Goal: Information Seeking & Learning: Find contact information

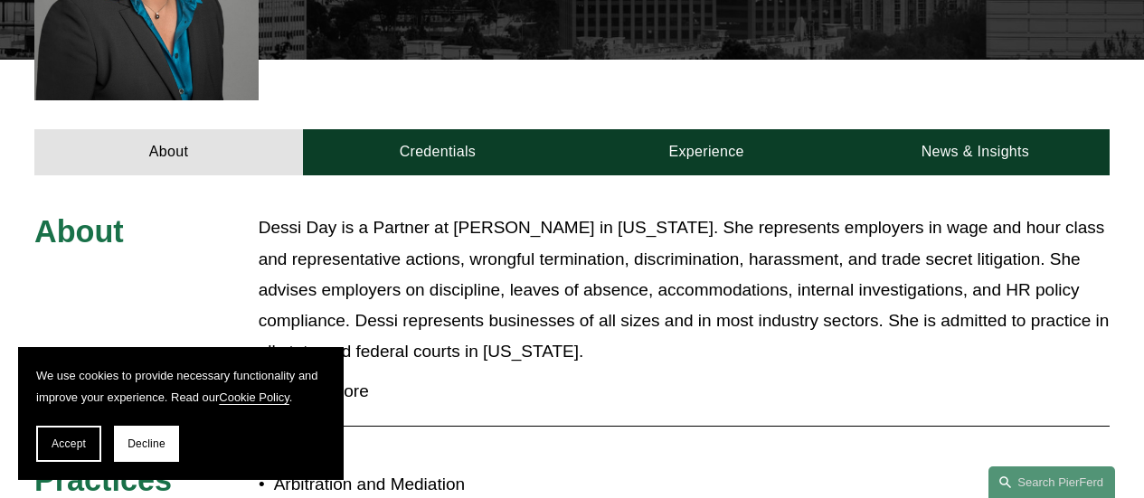
scroll to position [653, 0]
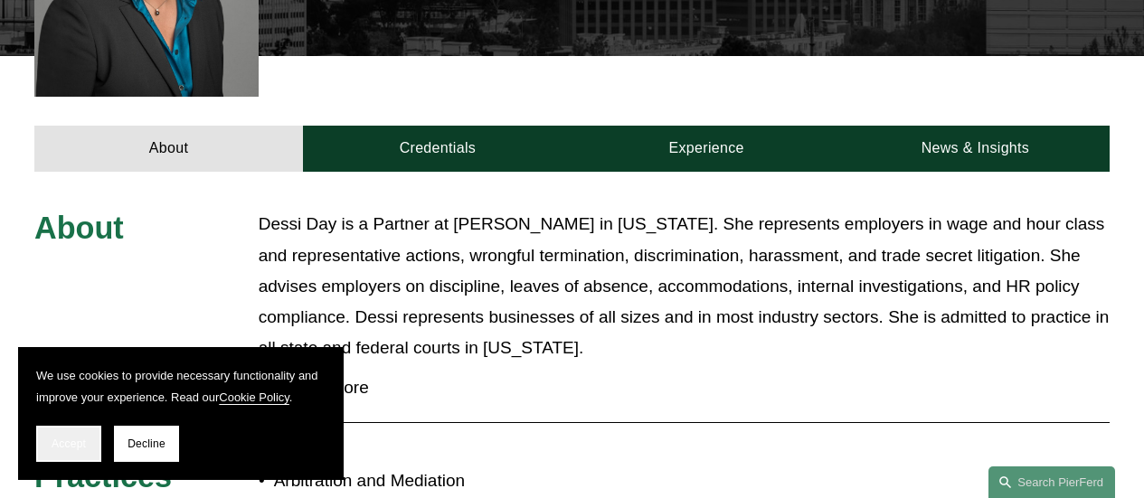
click at [60, 439] on span "Accept" at bounding box center [69, 444] width 34 height 13
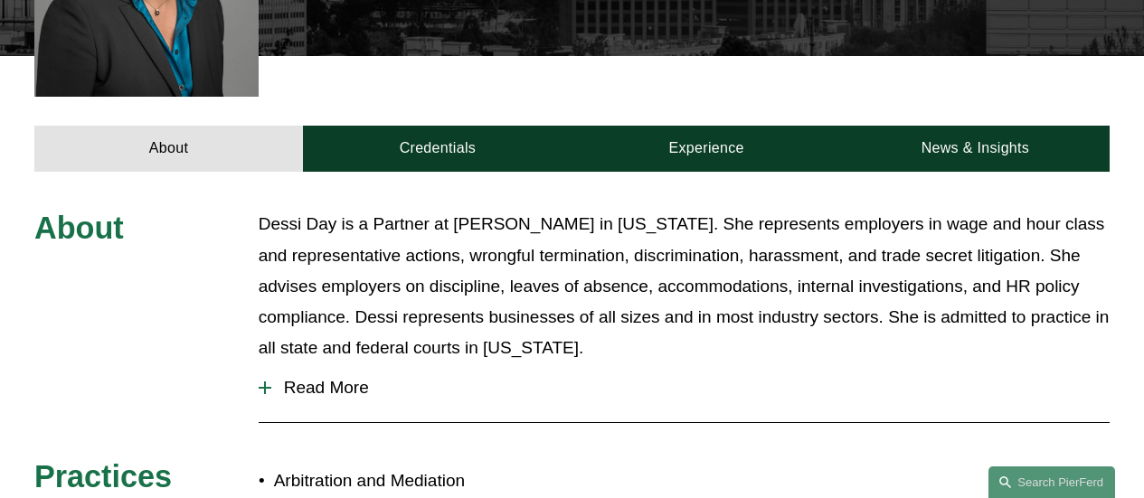
click at [300, 378] on span "Read More" at bounding box center [690, 388] width 838 height 20
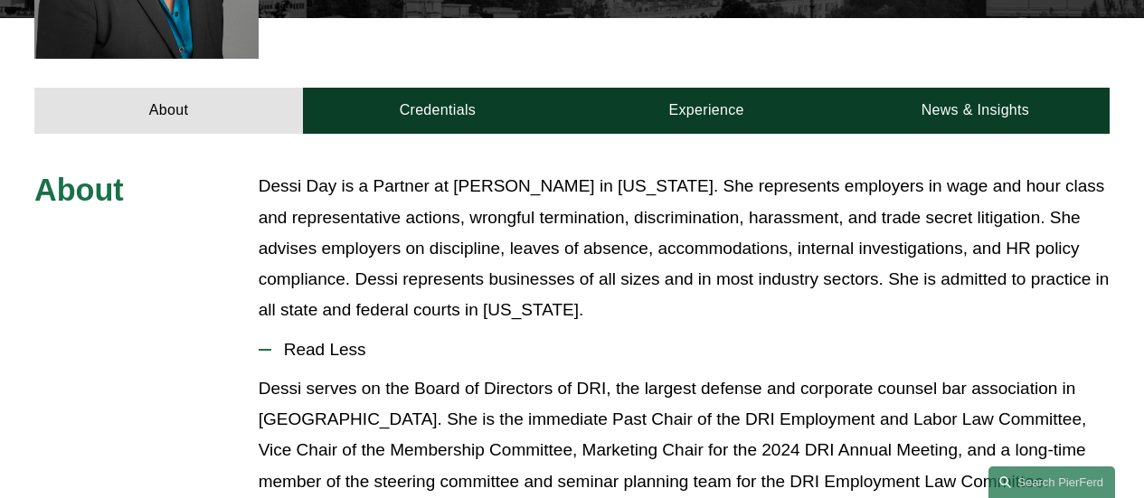
scroll to position [689, 0]
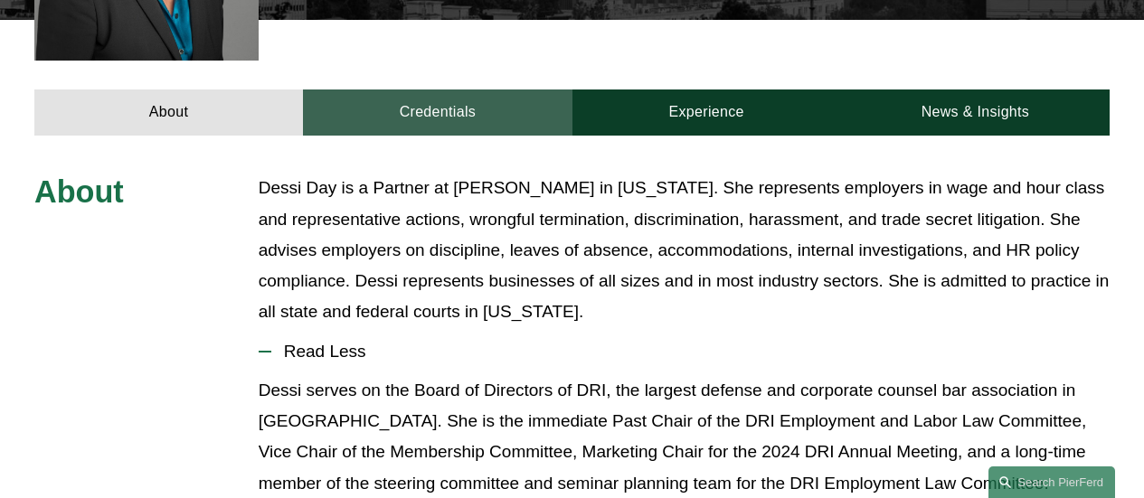
click at [465, 90] on link "Credentials" at bounding box center [437, 113] width 269 height 46
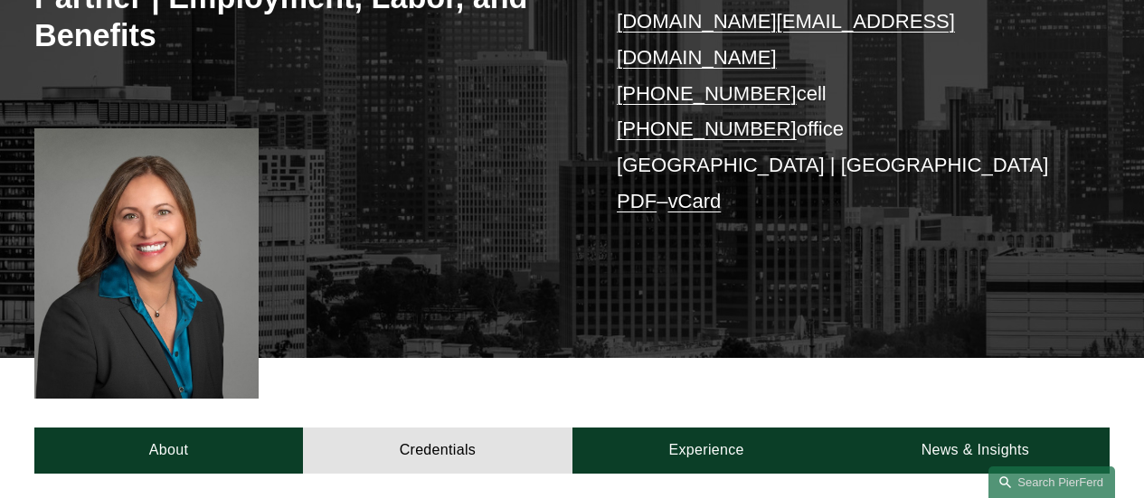
scroll to position [348, 0]
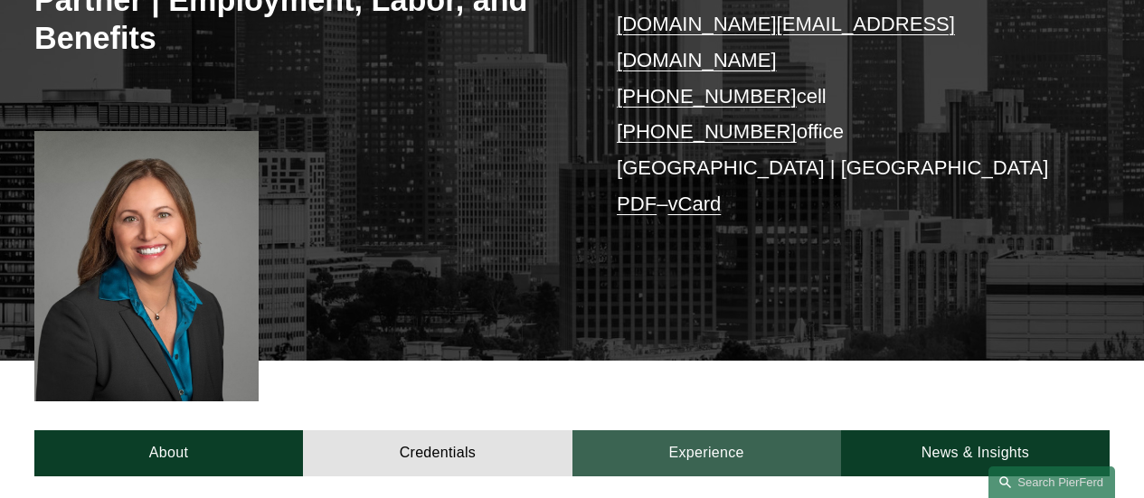
click at [712, 430] on link "Experience" at bounding box center [706, 453] width 269 height 46
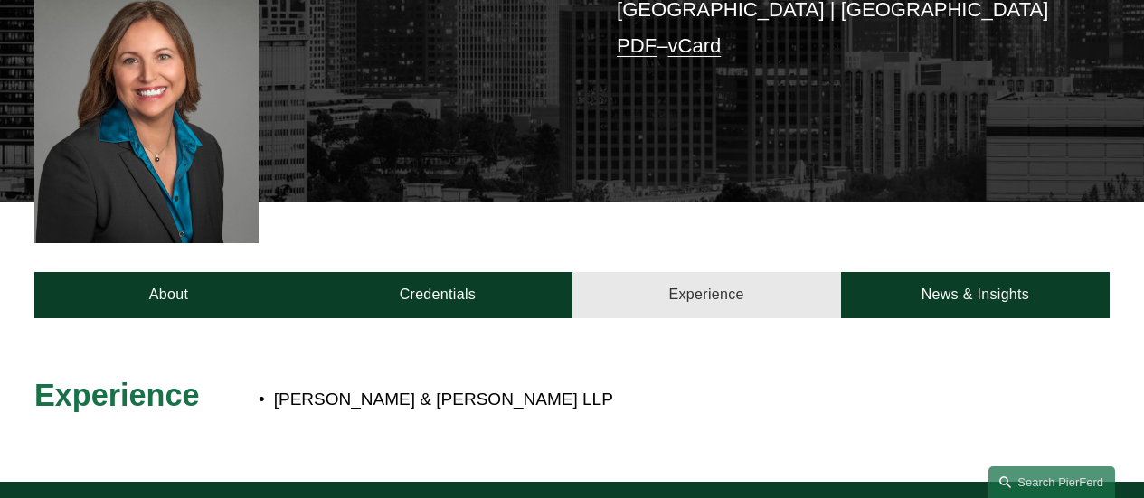
scroll to position [480, 0]
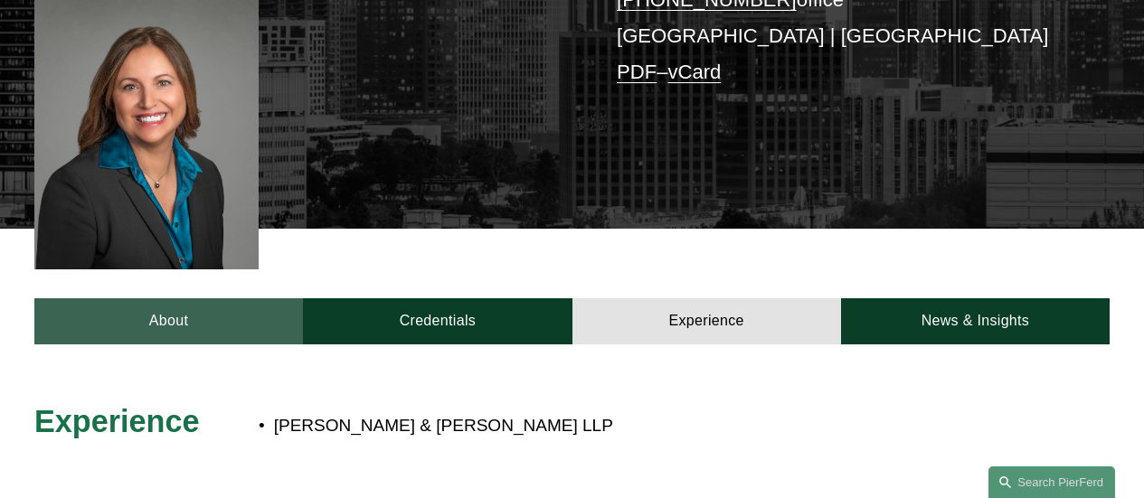
click at [182, 298] on link "About" at bounding box center [168, 321] width 269 height 46
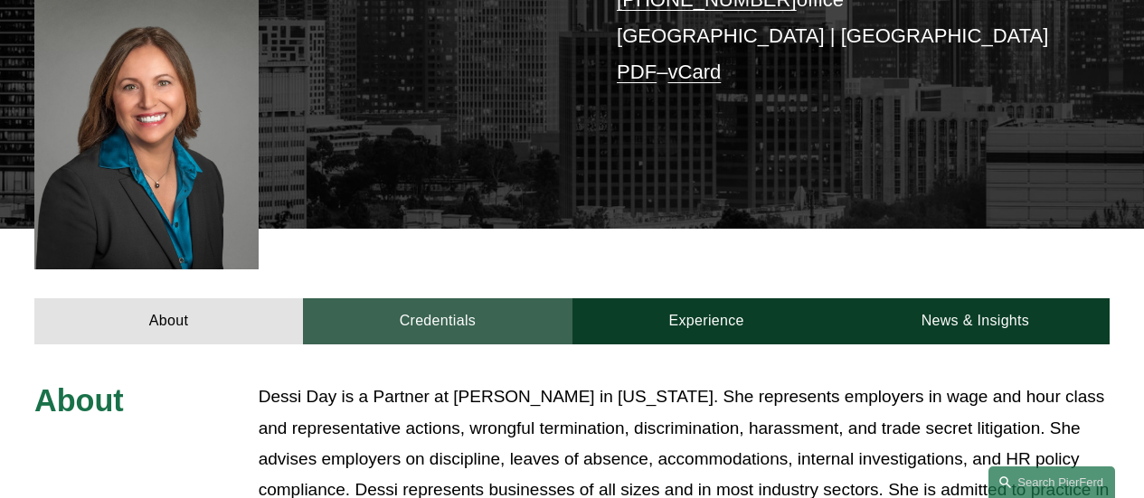
click at [400, 298] on link "Credentials" at bounding box center [437, 321] width 269 height 46
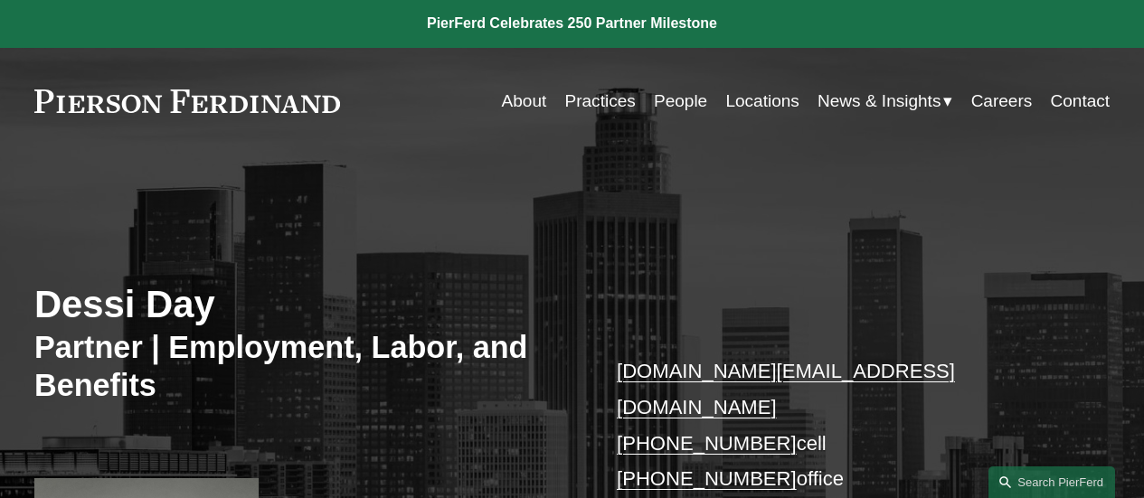
scroll to position [2, 0]
click at [626, 28] on link at bounding box center [572, 22] width 1144 height 49
click at [640, 219] on div "Dessi Day Partner | Employment, Labor, and Benefits dessi.day@pierferd.com +1.6…" at bounding box center [572, 447] width 1144 height 518
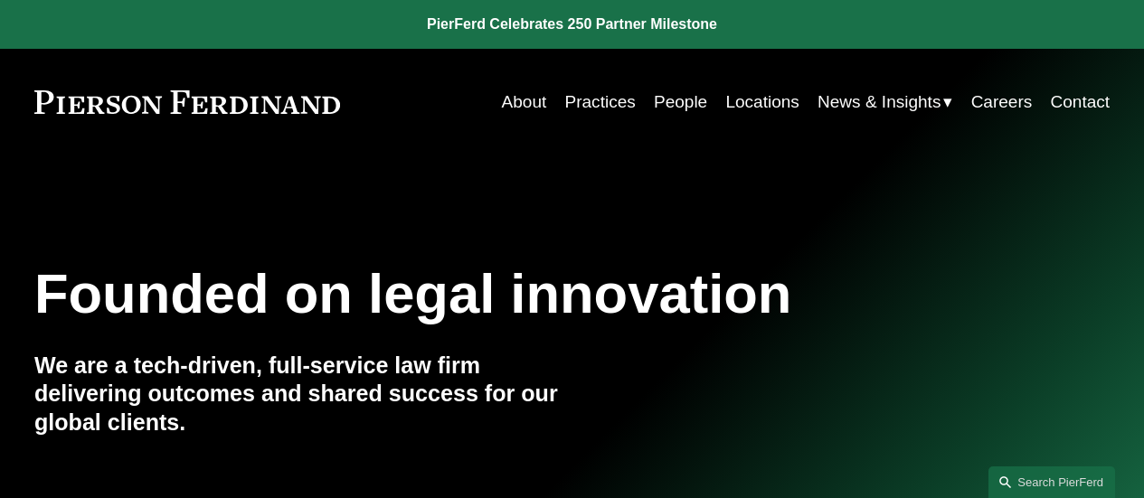
click at [675, 97] on link "People" at bounding box center [680, 102] width 53 height 34
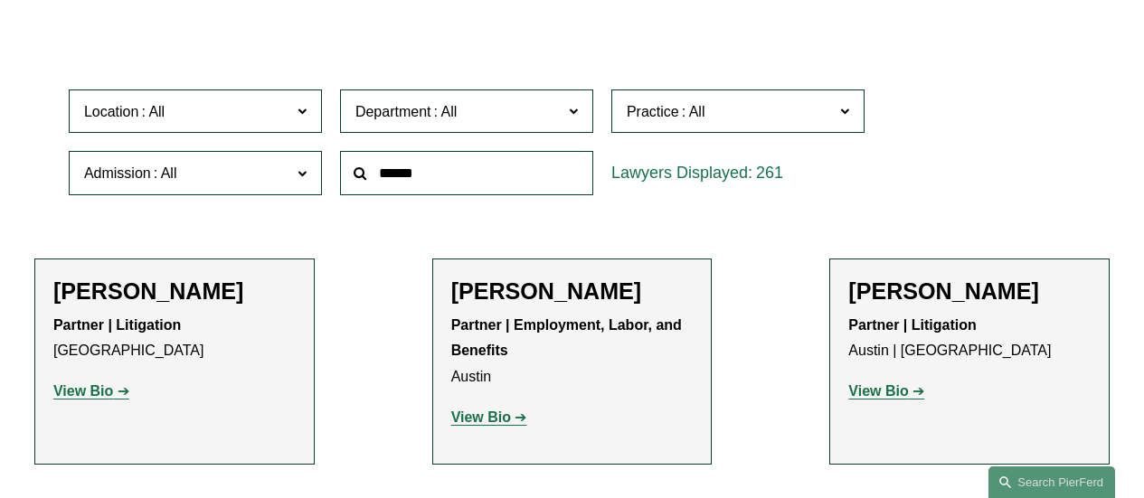
scroll to position [470, 0]
click at [301, 114] on span at bounding box center [301, 111] width 9 height 24
click at [0, 0] on link "Washington, D.C." at bounding box center [0, 0] width 0 height 0
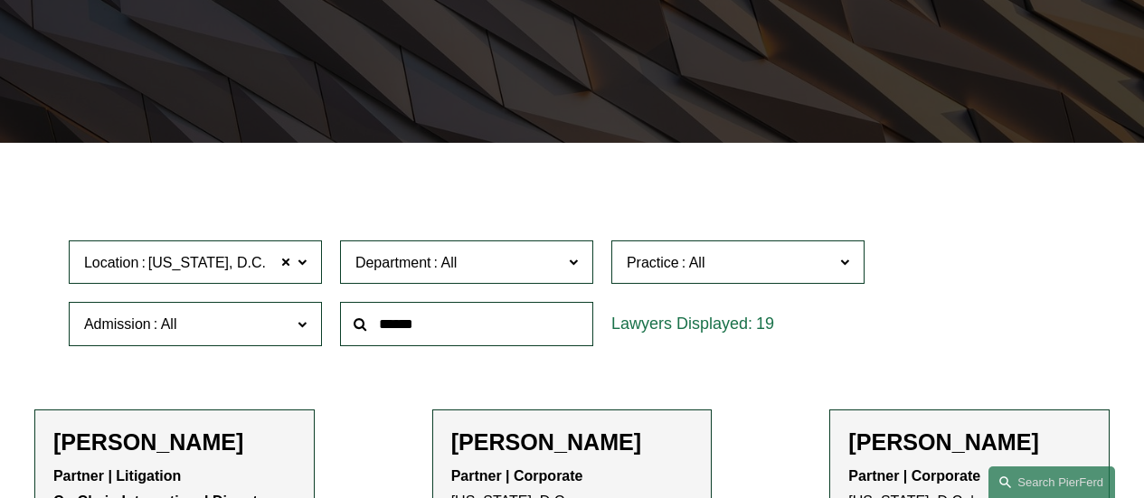
scroll to position [328, 0]
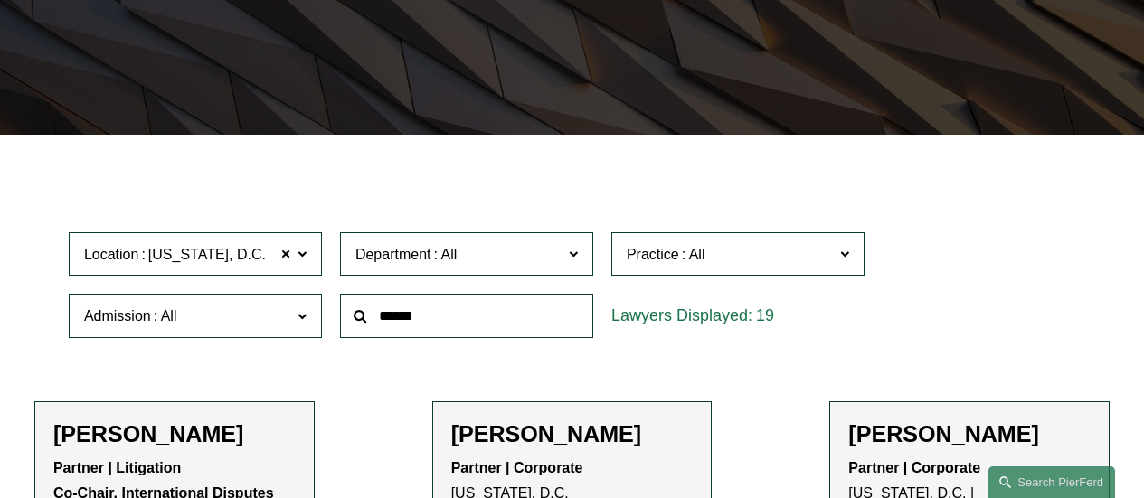
click at [575, 259] on span at bounding box center [573, 253] width 9 height 24
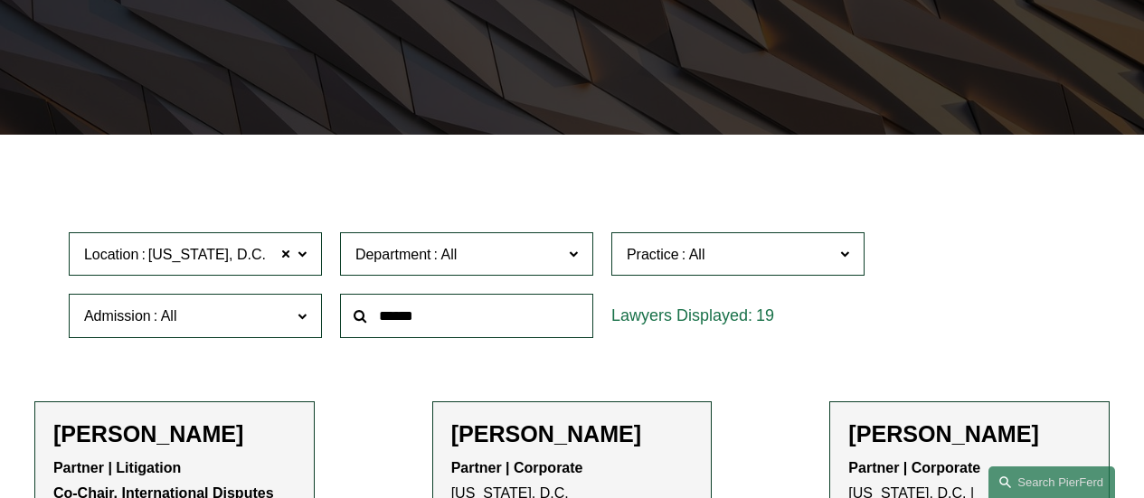
click at [575, 259] on span at bounding box center [573, 253] width 9 height 24
click at [854, 264] on label "Practice" at bounding box center [737, 254] width 253 height 44
click at [0, 0] on link "Appellate" at bounding box center [0, 0] width 0 height 0
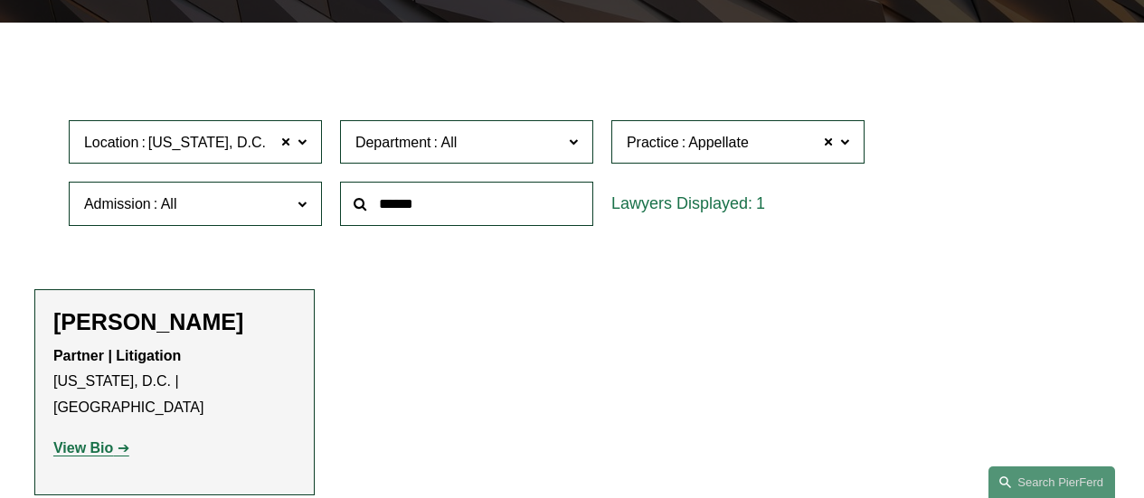
scroll to position [439, 0]
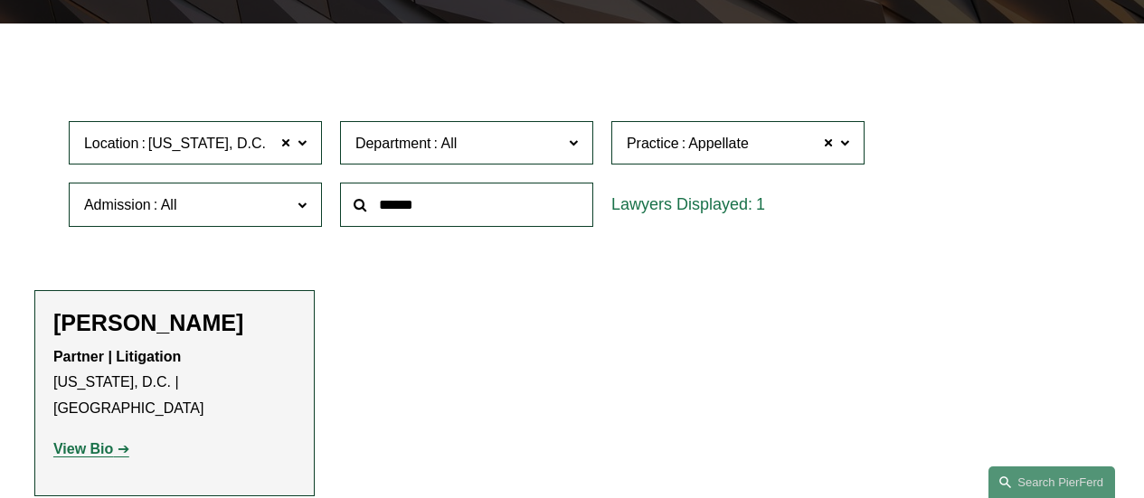
click at [300, 209] on span at bounding box center [301, 205] width 9 height 24
click at [0, 0] on link "All" at bounding box center [0, 0] width 0 height 0
click at [845, 144] on span at bounding box center [844, 142] width 9 height 24
click at [0, 0] on link "All" at bounding box center [0, 0] width 0 height 0
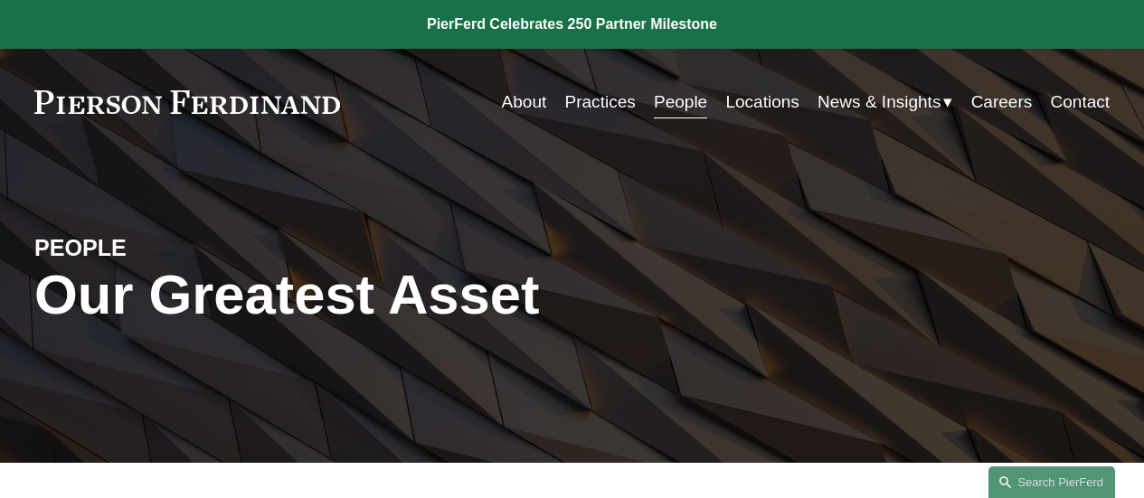
click at [743, 90] on link "Locations" at bounding box center [761, 102] width 73 height 34
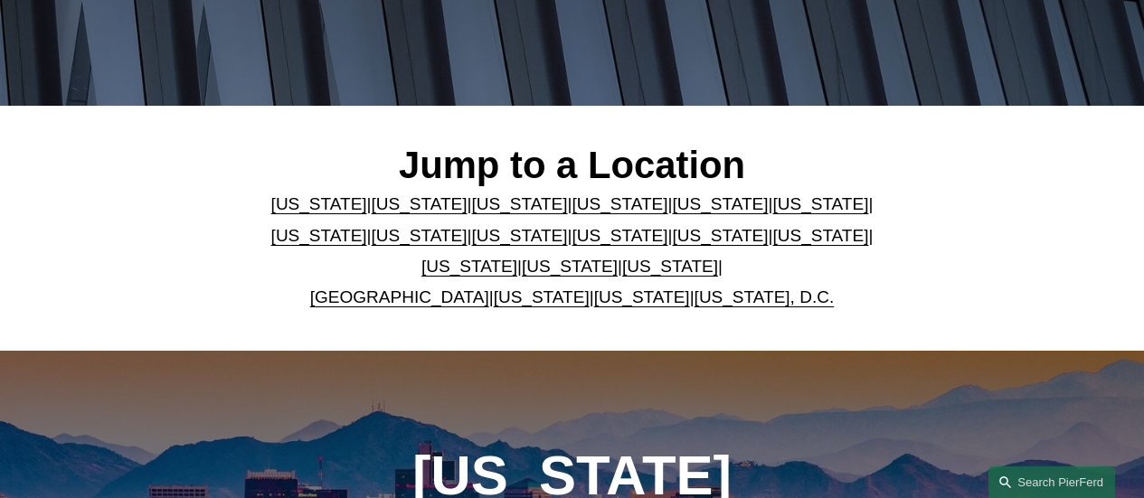
scroll to position [358, 0]
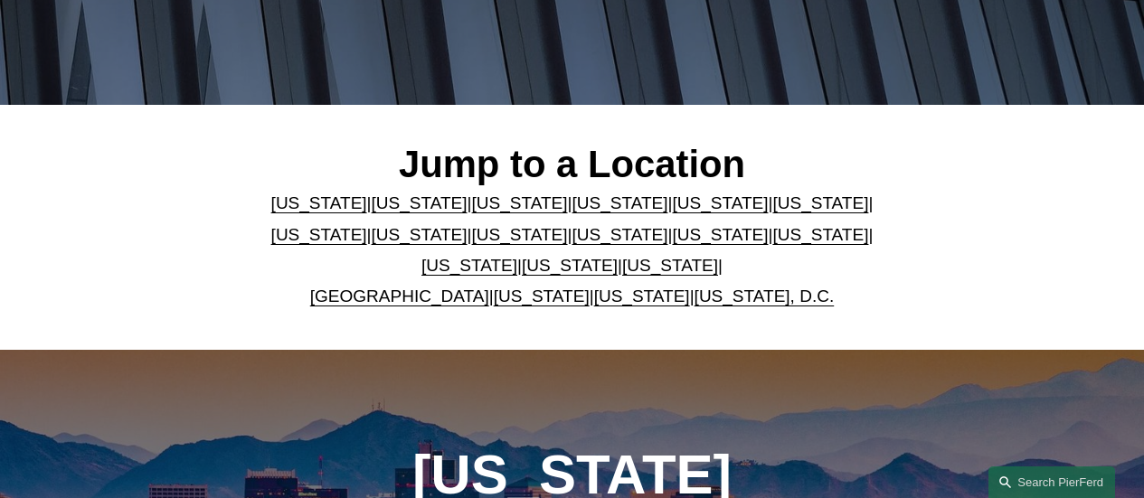
click at [716, 301] on link "Washington, D.C." at bounding box center [764, 296] width 140 height 19
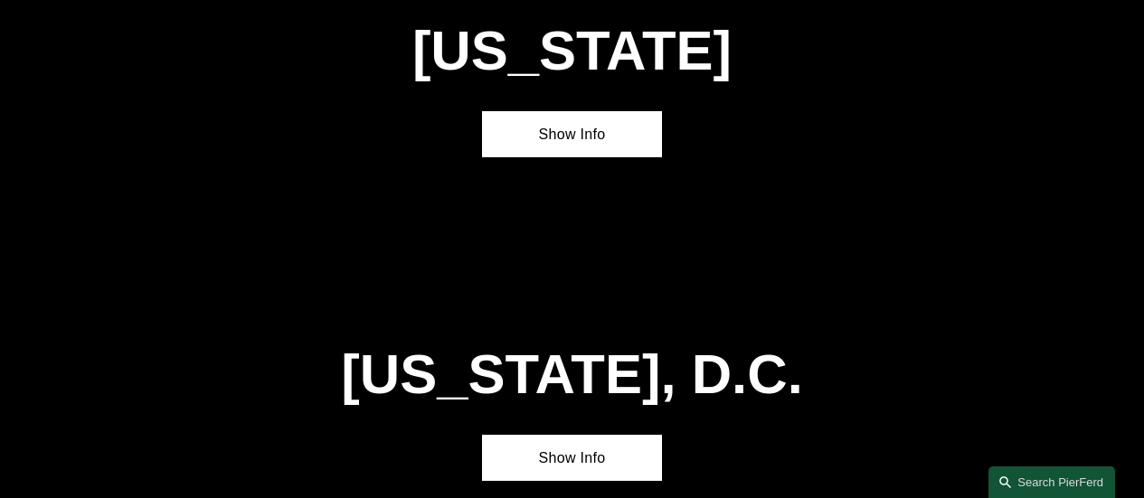
scroll to position [6607, 0]
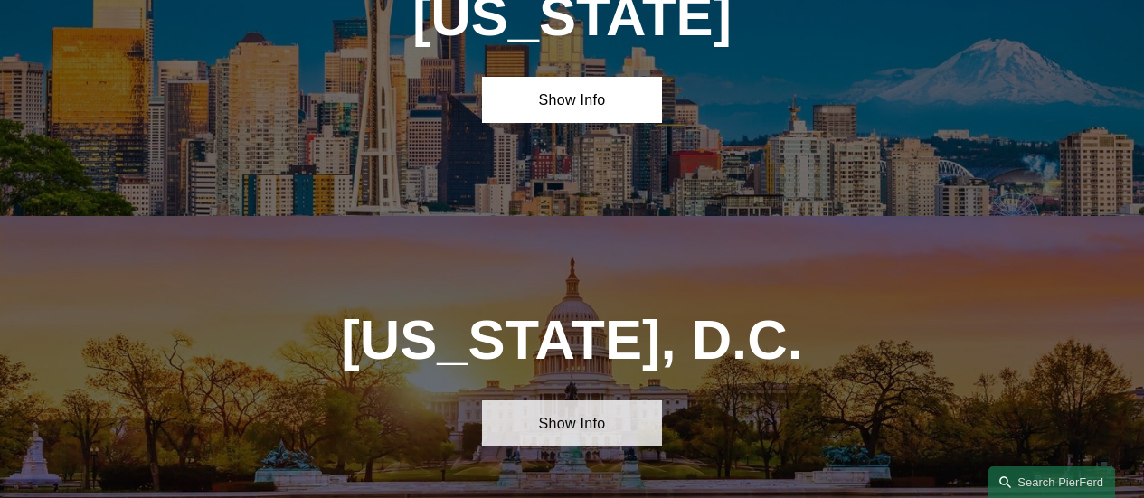
click at [589, 401] on link "Show Info" at bounding box center [571, 424] width 179 height 46
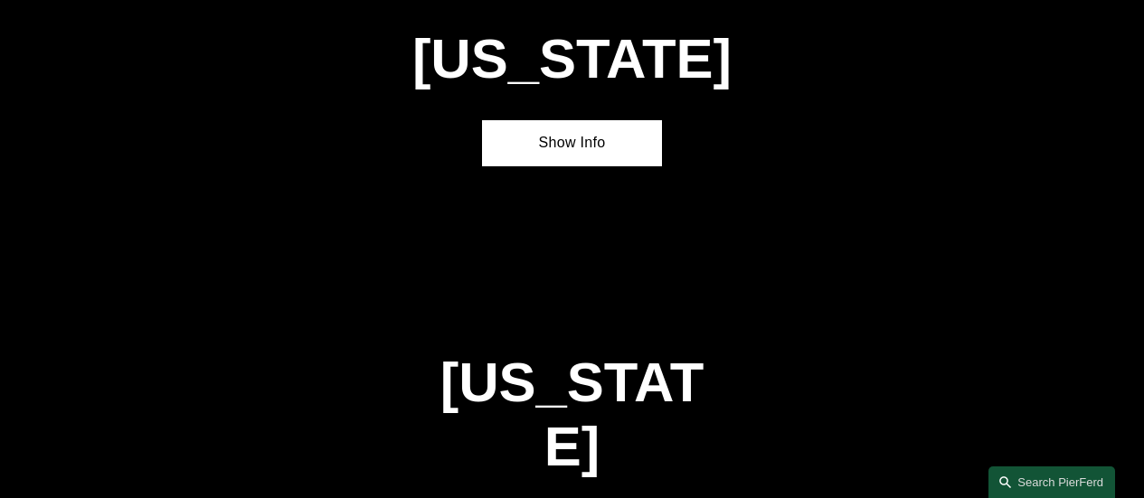
scroll to position [5156, 0]
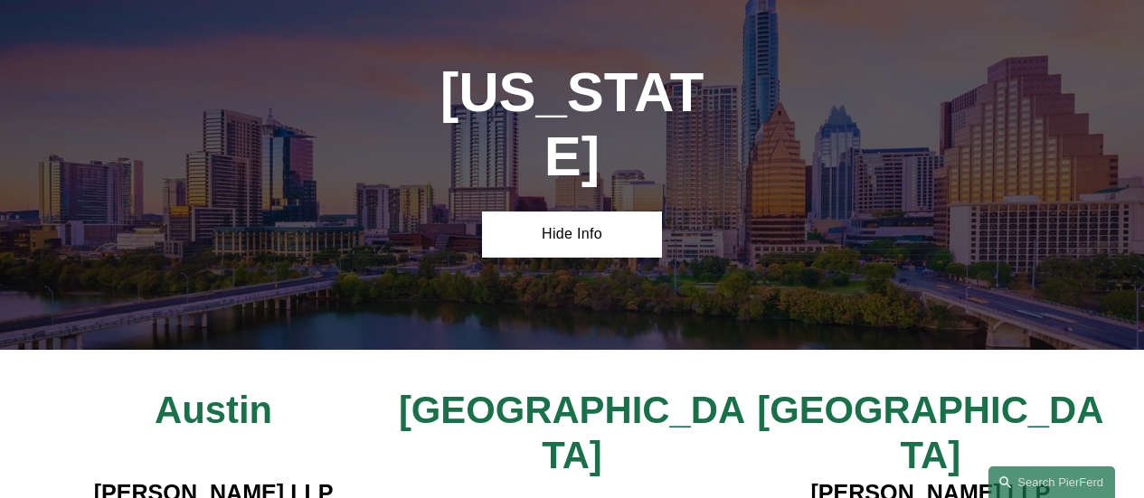
scroll to position [5445, 0]
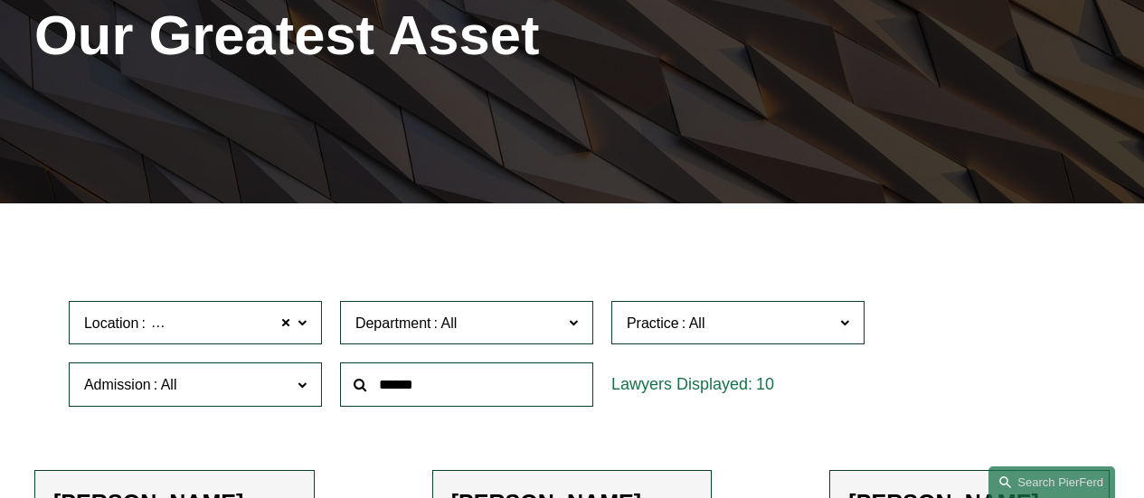
scroll to position [260, 0]
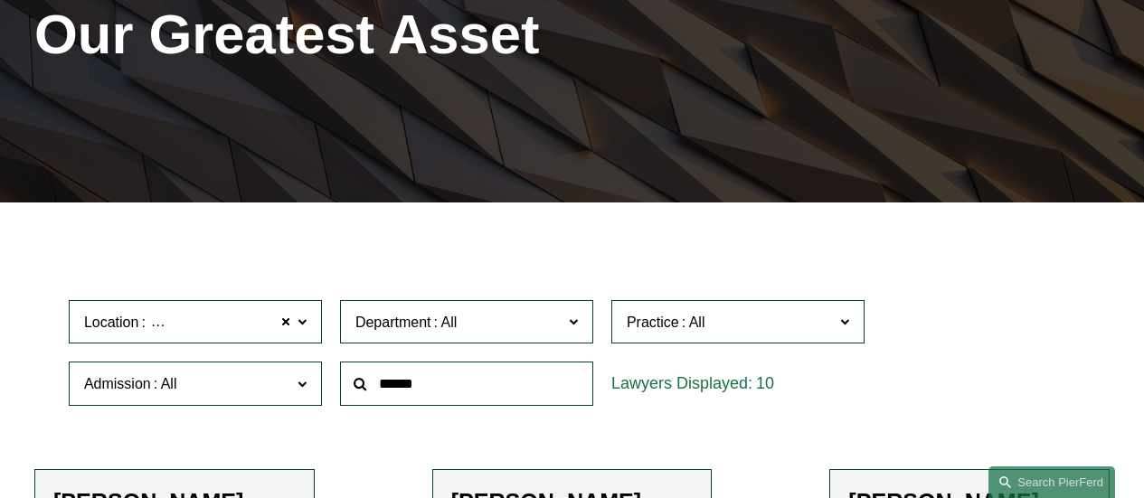
click at [840, 330] on span at bounding box center [844, 321] width 9 height 24
click at [0, 0] on link "Energy, Gas, and Oil Law" at bounding box center [0, 0] width 0 height 0
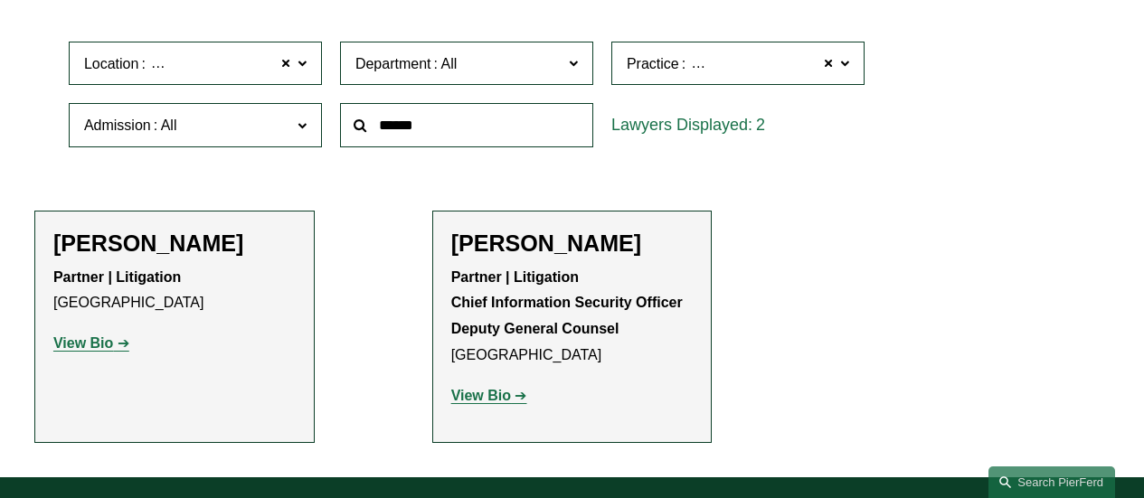
scroll to position [520, 0]
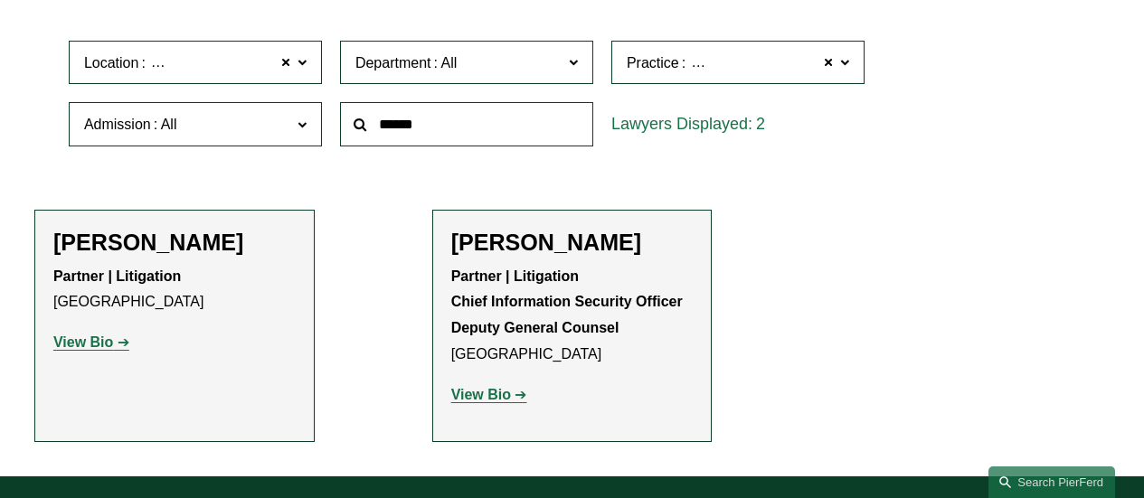
click at [90, 343] on strong "View Bio" at bounding box center [83, 342] width 60 height 15
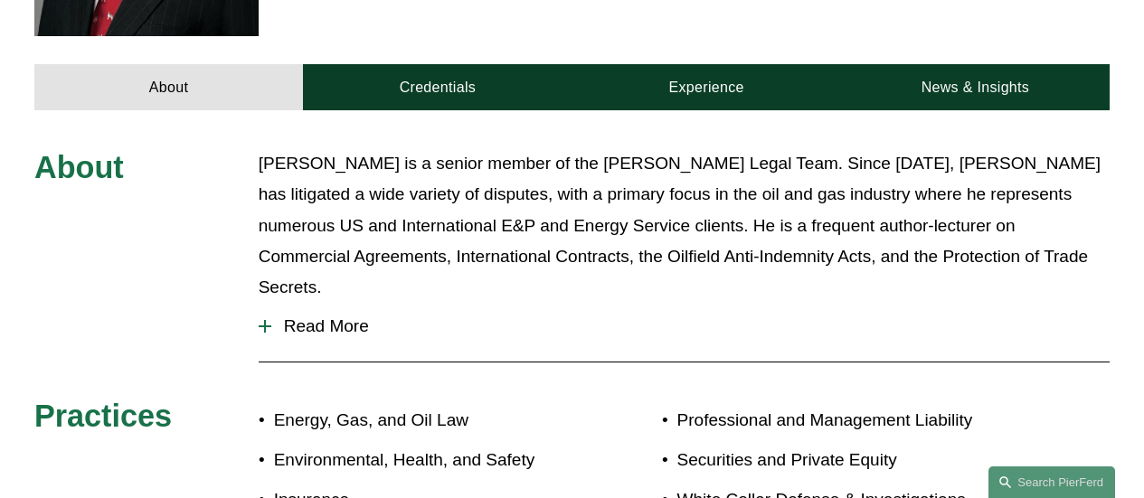
scroll to position [690, 0]
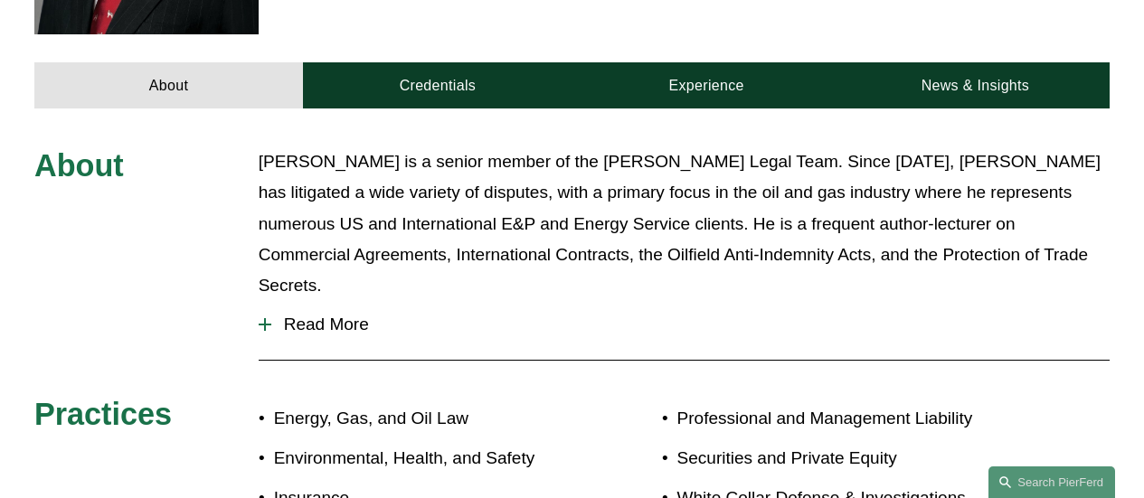
click at [335, 315] on span "Read More" at bounding box center [690, 325] width 838 height 20
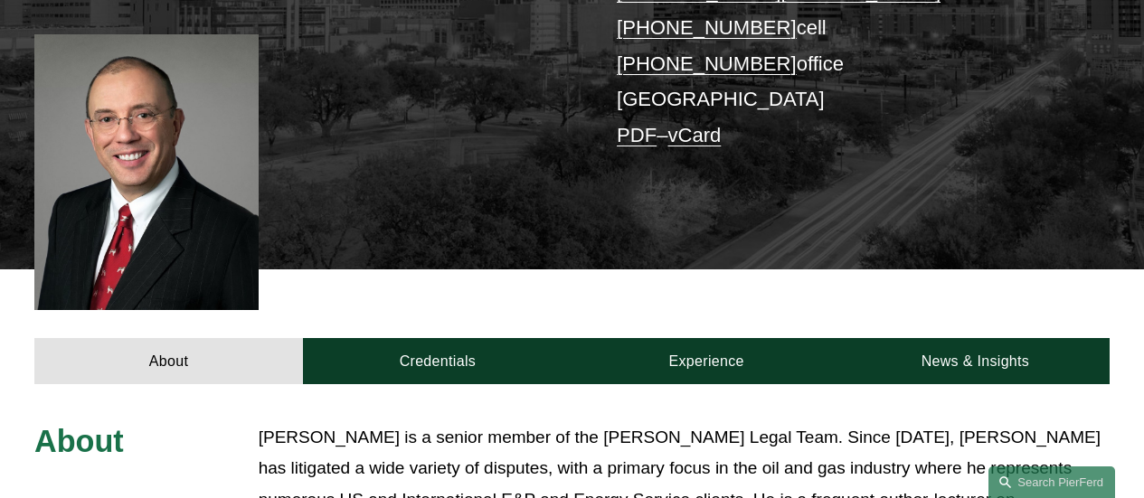
scroll to position [420, 0]
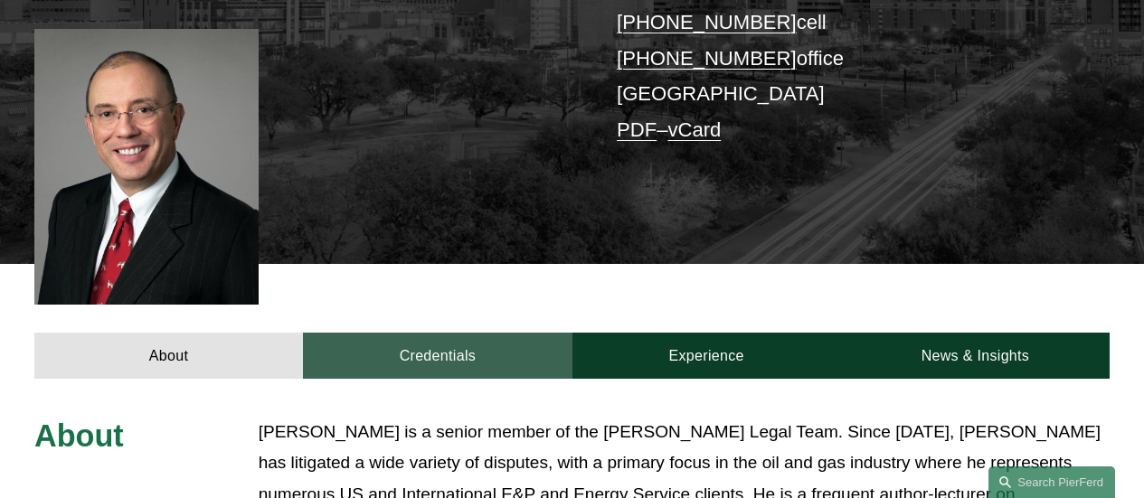
click at [472, 333] on link "Credentials" at bounding box center [437, 356] width 269 height 46
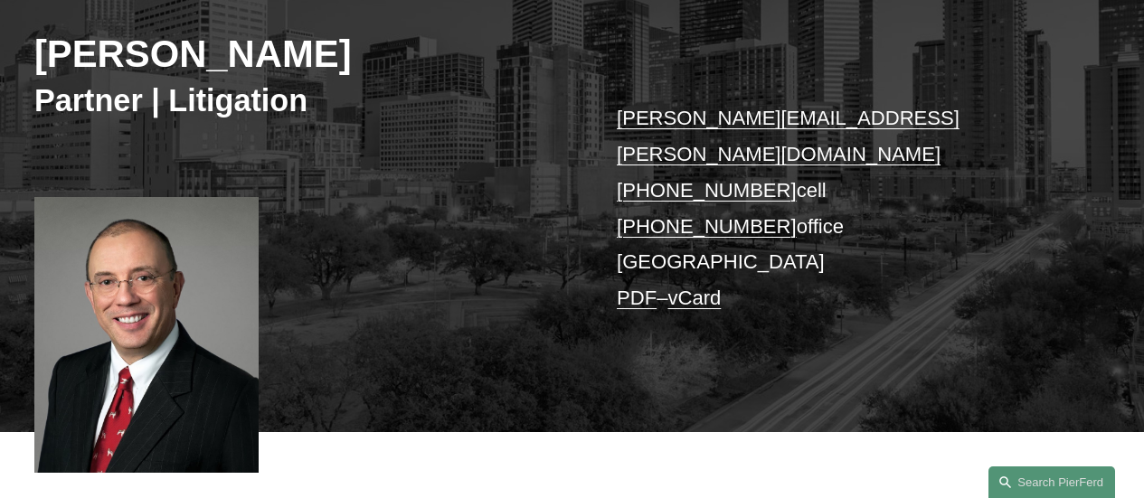
scroll to position [246, 0]
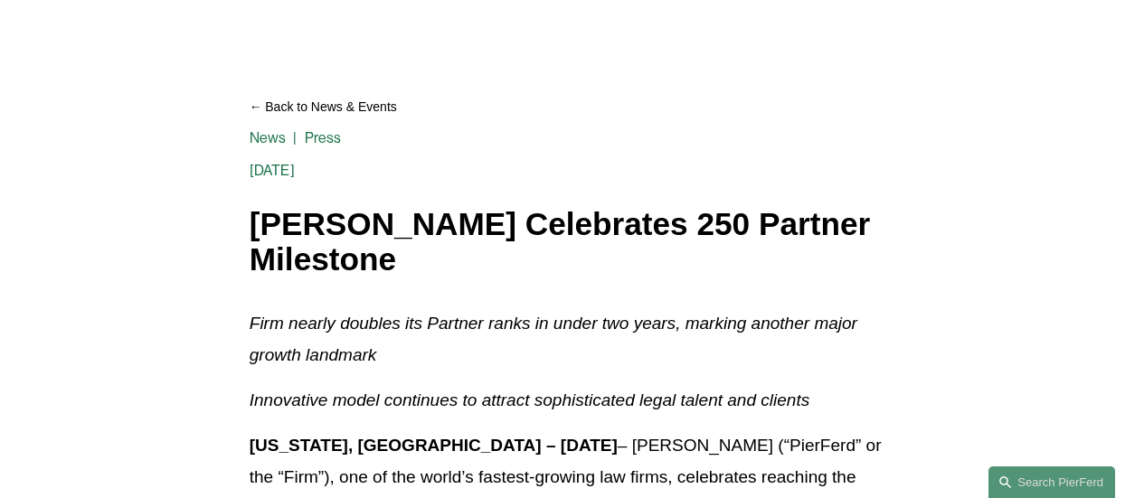
scroll to position [118, 0]
